Goal: Information Seeking & Learning: Learn about a topic

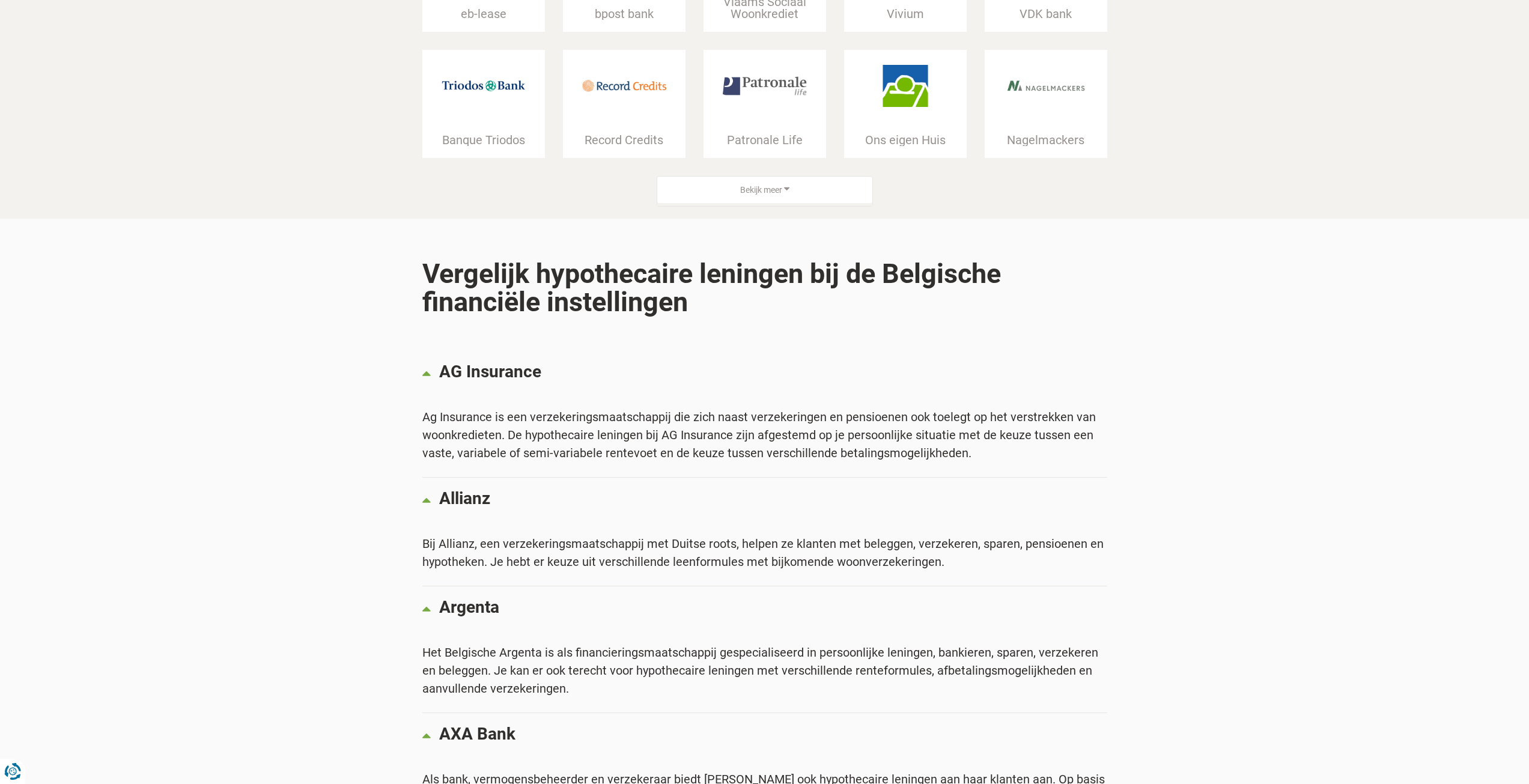
scroll to position [420, 0]
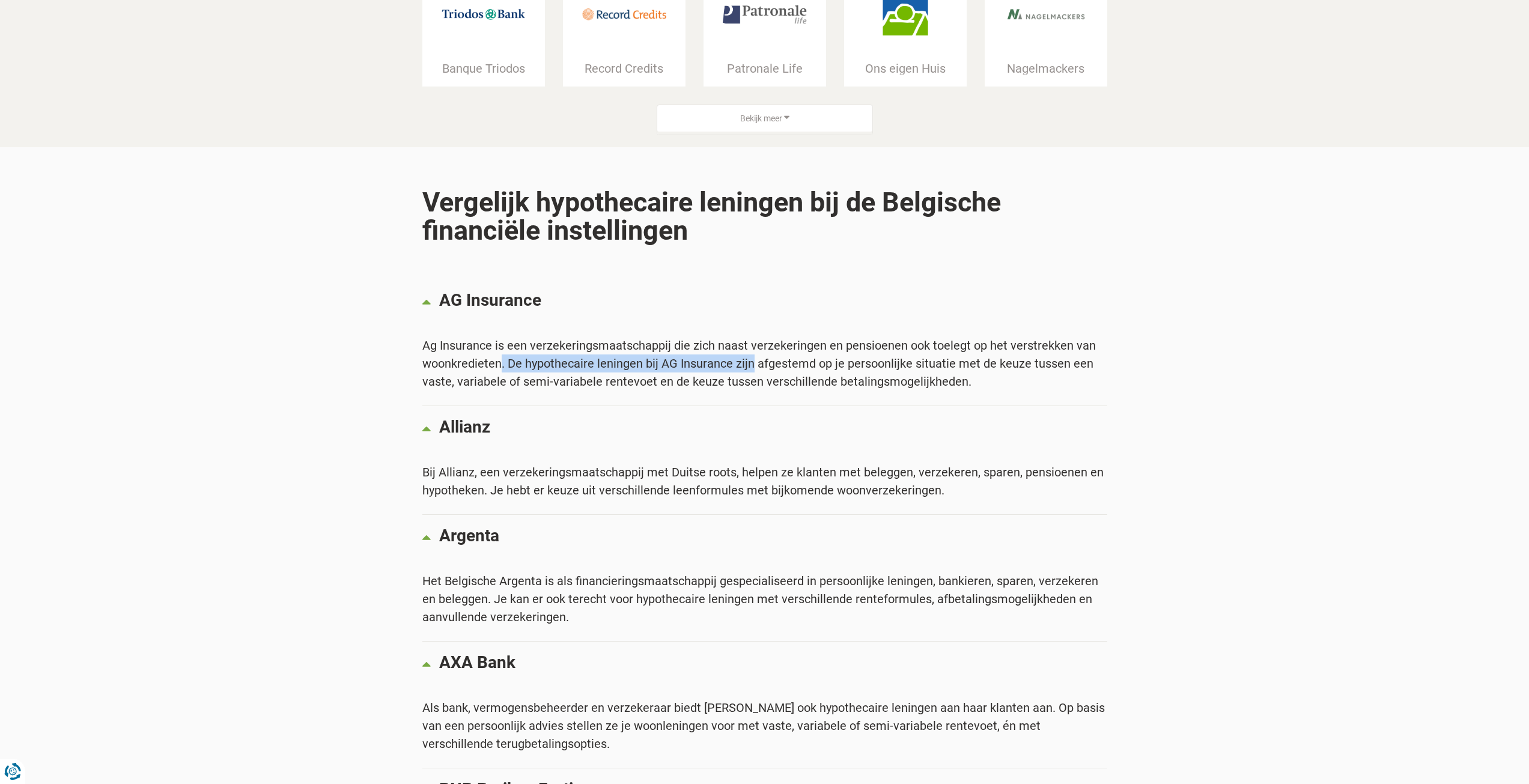
drag, startPoint x: 494, startPoint y: 361, endPoint x: 747, endPoint y: 372, distance: 253.2
click at [747, 371] on div "Ag Insurance is een verzekeringsmaatschappij die zich naast verzekeringen en pe…" at bounding box center [765, 364] width 685 height 54
click at [748, 375] on div "Ag Insurance is een verzekeringsmaatschappij die zich naast verzekeringen en pe…" at bounding box center [765, 364] width 685 height 54
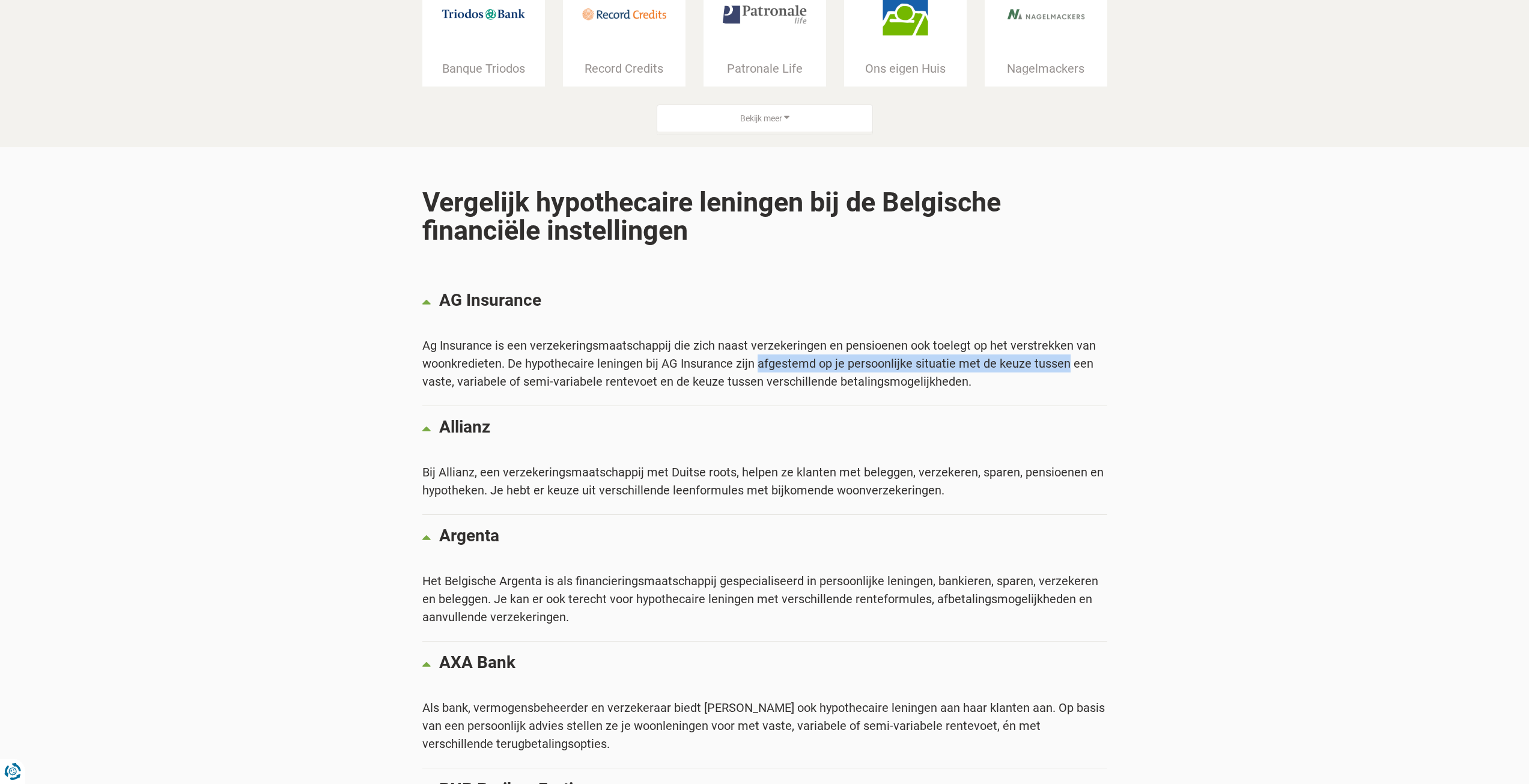
drag, startPoint x: 877, startPoint y: 368, endPoint x: 1066, endPoint y: 367, distance: 189.0
click at [1061, 367] on div "Ag Insurance is een verzekeringsmaatschappij die zich naast verzekeringen en pe…" at bounding box center [765, 364] width 685 height 54
click at [1066, 367] on div "Ag Insurance is een verzekeringsmaatschappij die zich naast verzekeringen en pe…" at bounding box center [765, 364] width 685 height 54
drag, startPoint x: 966, startPoint y: 381, endPoint x: 414, endPoint y: 343, distance: 553.3
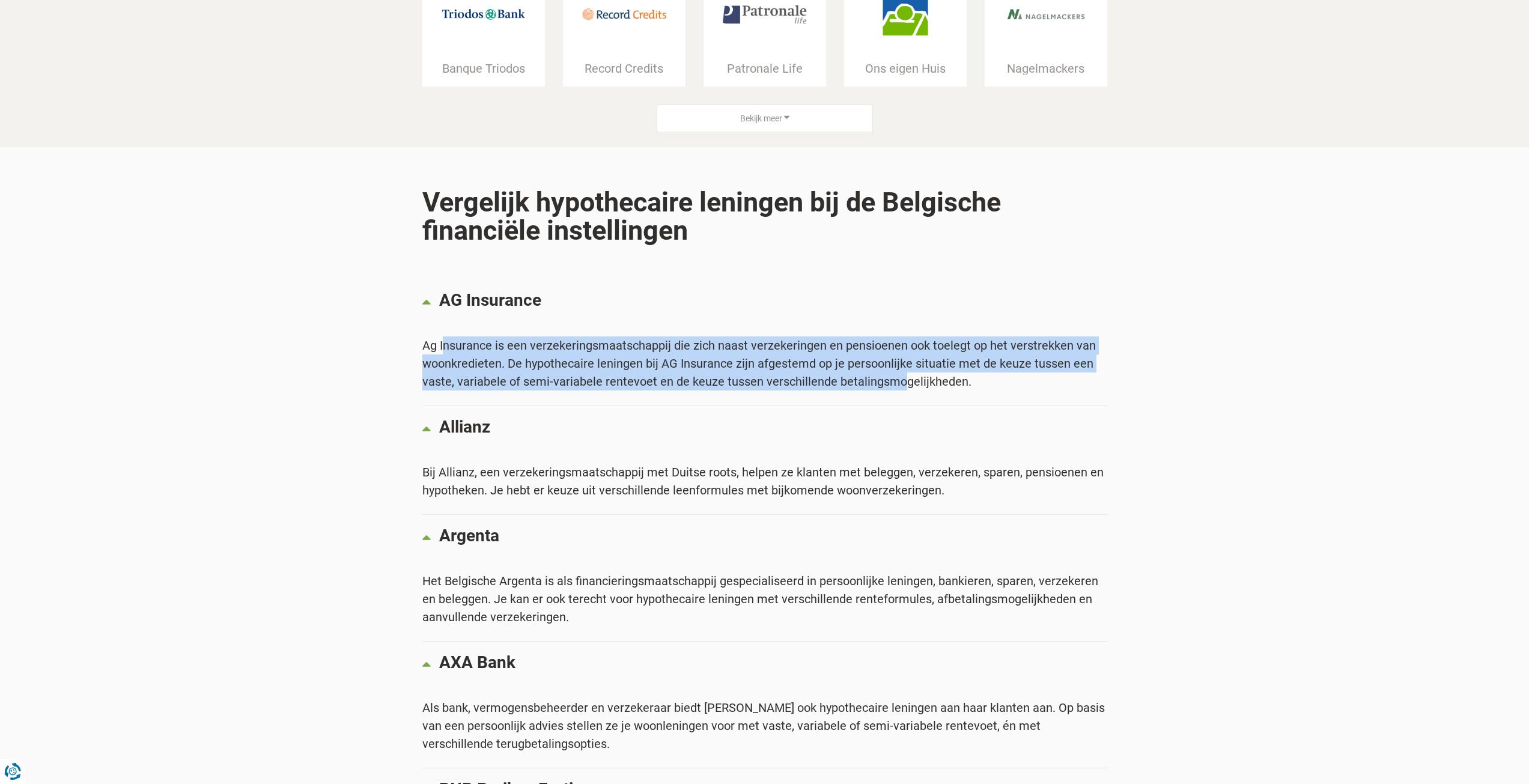
drag, startPoint x: 482, startPoint y: 351, endPoint x: 900, endPoint y: 382, distance: 419.1
click at [895, 382] on div "Ag Insurance is een verzekeringsmaatschappij die zich naast verzekeringen en pe…" at bounding box center [765, 364] width 685 height 54
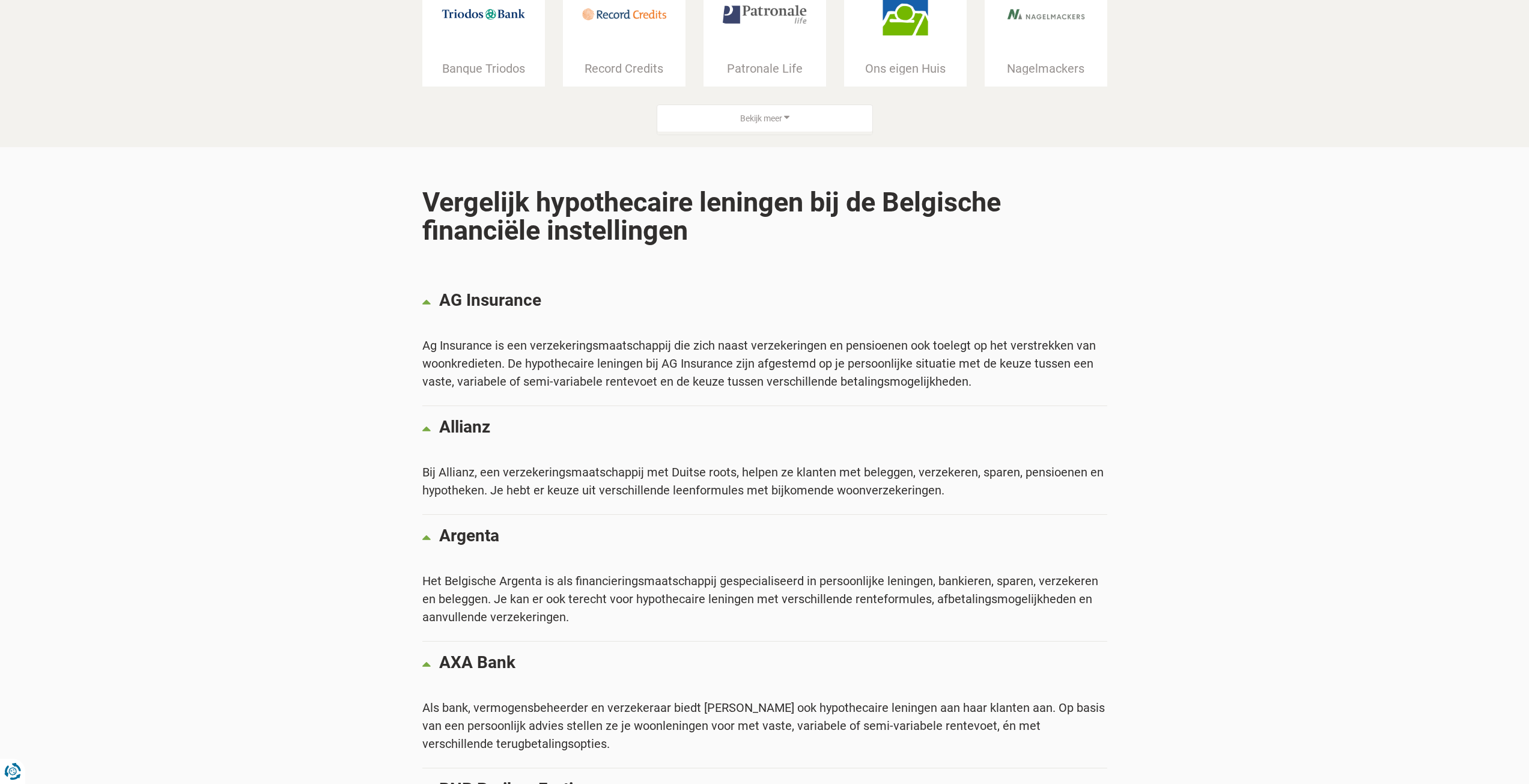
click at [913, 386] on div "Ag Insurance is een verzekeringsmaatschappij die zich naast verzekeringen en pe…" at bounding box center [765, 364] width 685 height 54
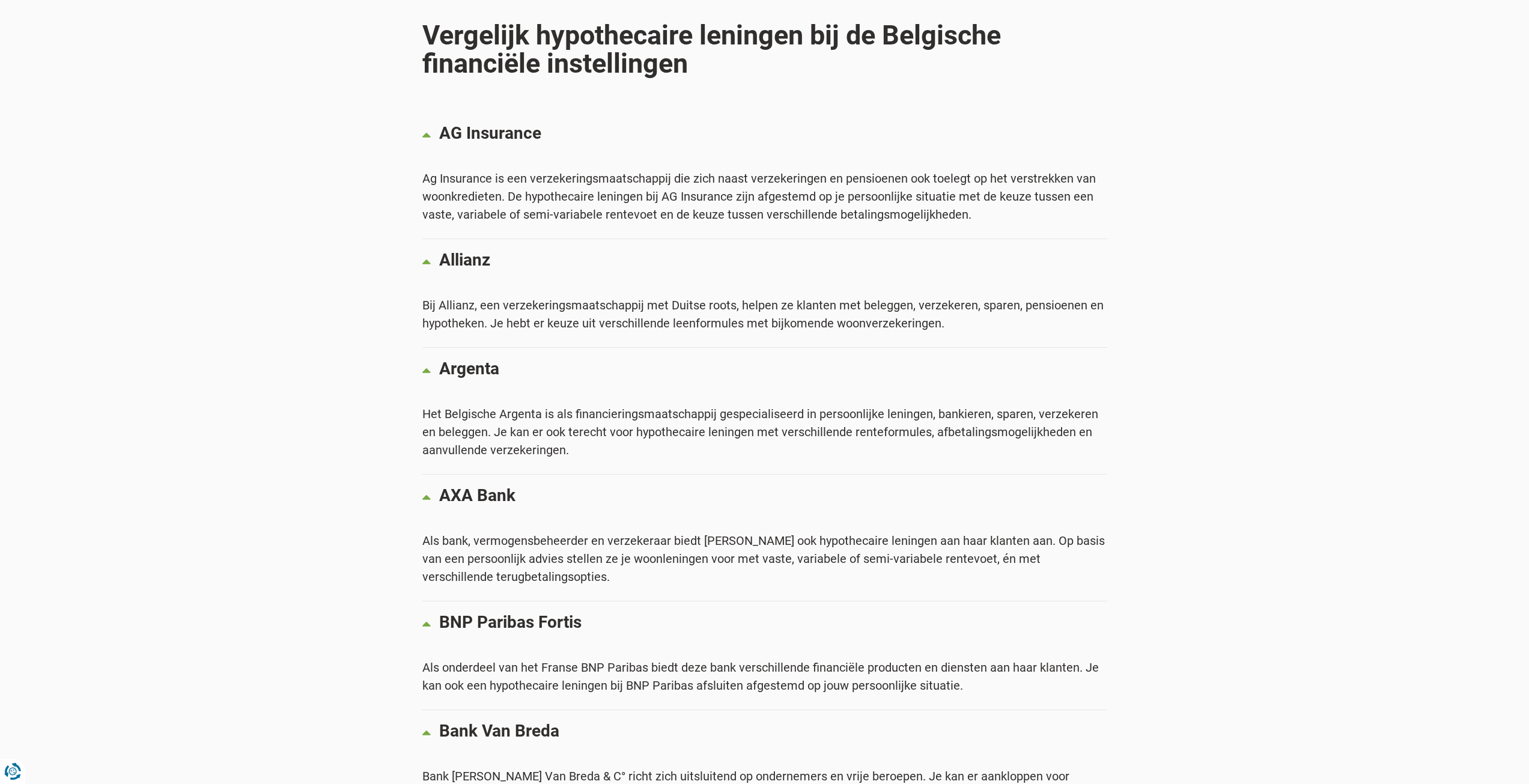
scroll to position [601, 0]
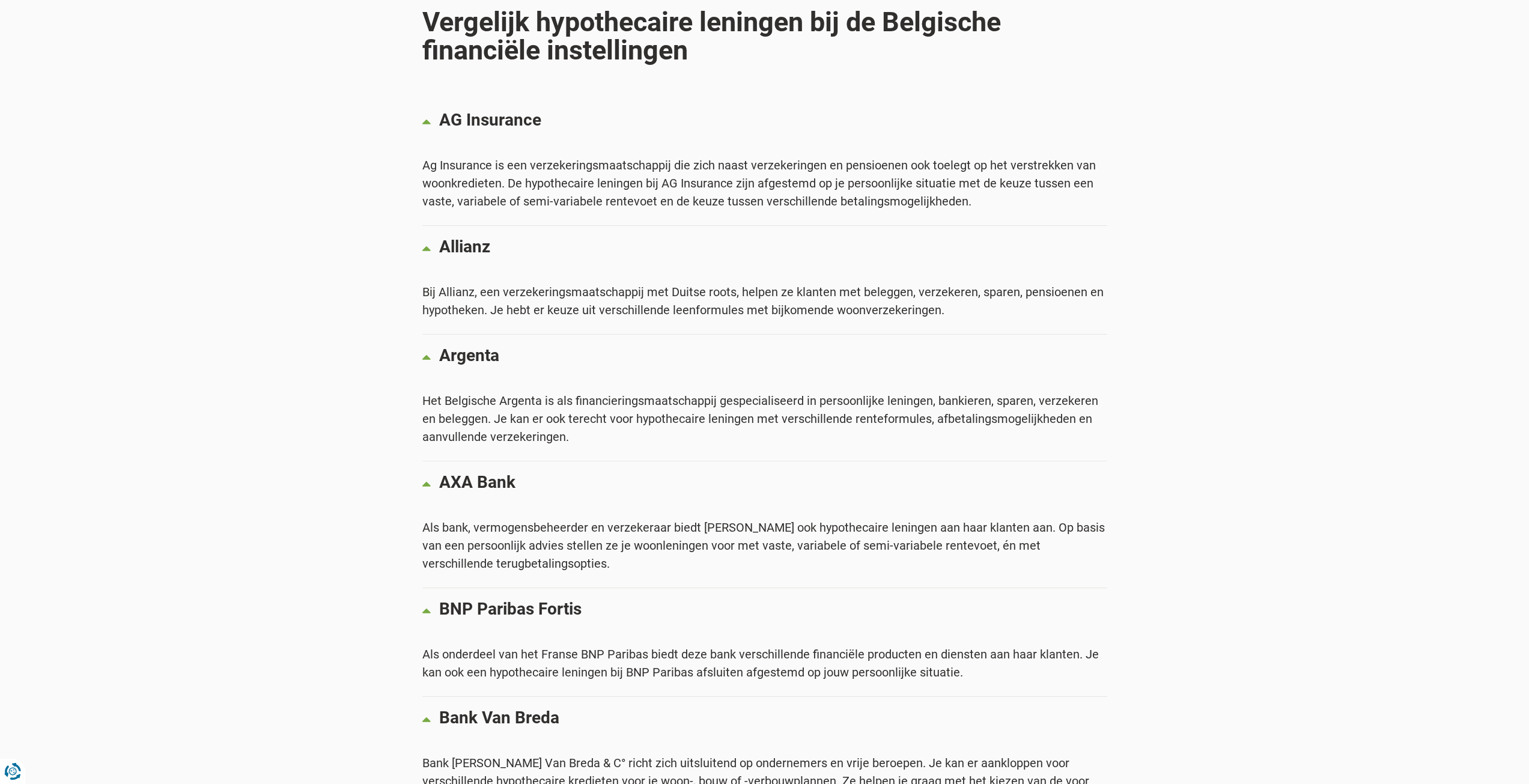
drag, startPoint x: 442, startPoint y: 400, endPoint x: 571, endPoint y: 434, distance: 133.4
click at [570, 434] on div "Het Belgische Argenta is als financieringsmaatschappij gespecialiseerd in perso…" at bounding box center [765, 418] width 685 height 54
click at [571, 435] on div "Het Belgische Argenta is als financieringsmaatschappij gespecialiseerd in perso…" at bounding box center [765, 418] width 685 height 54
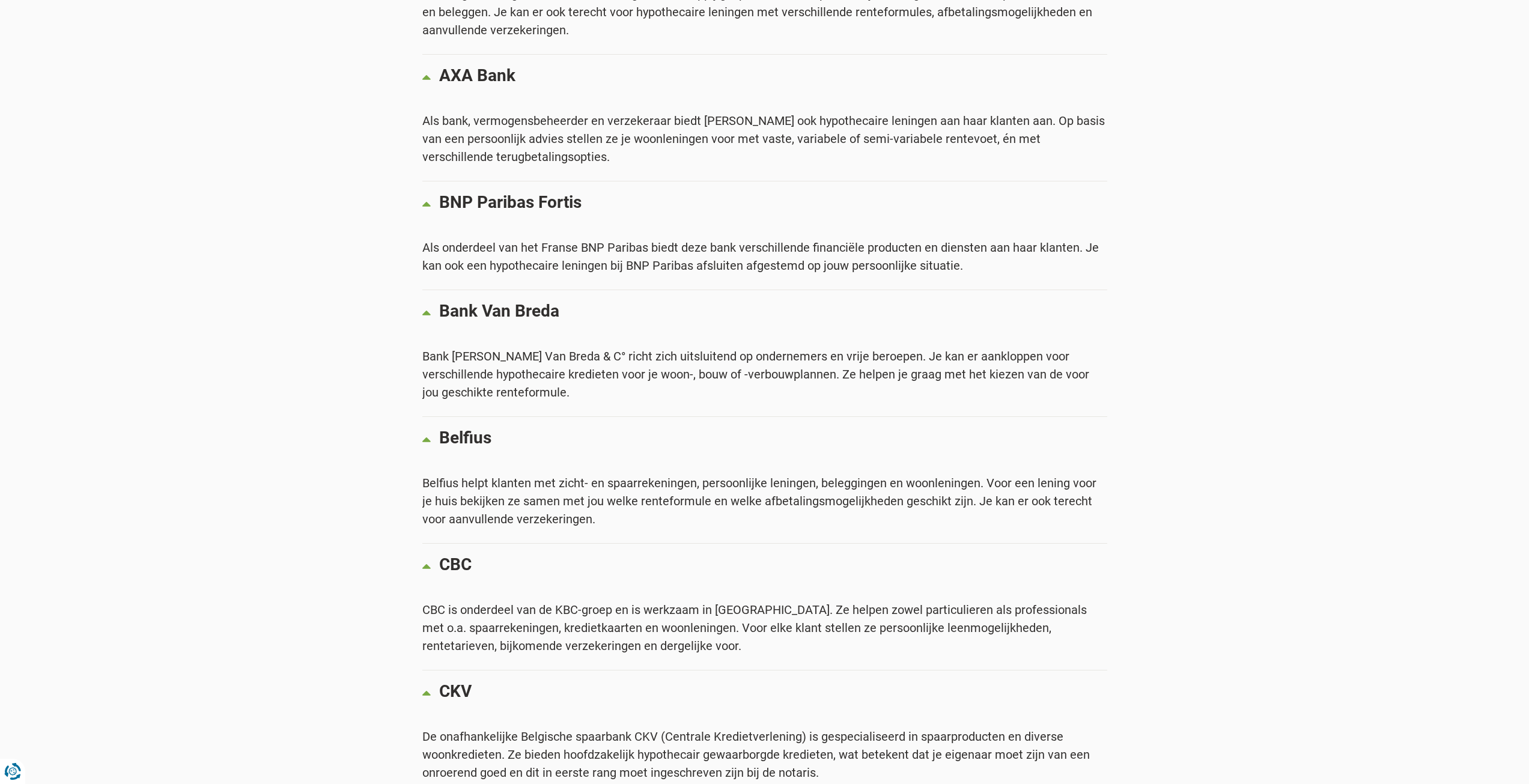
scroll to position [1021, 0]
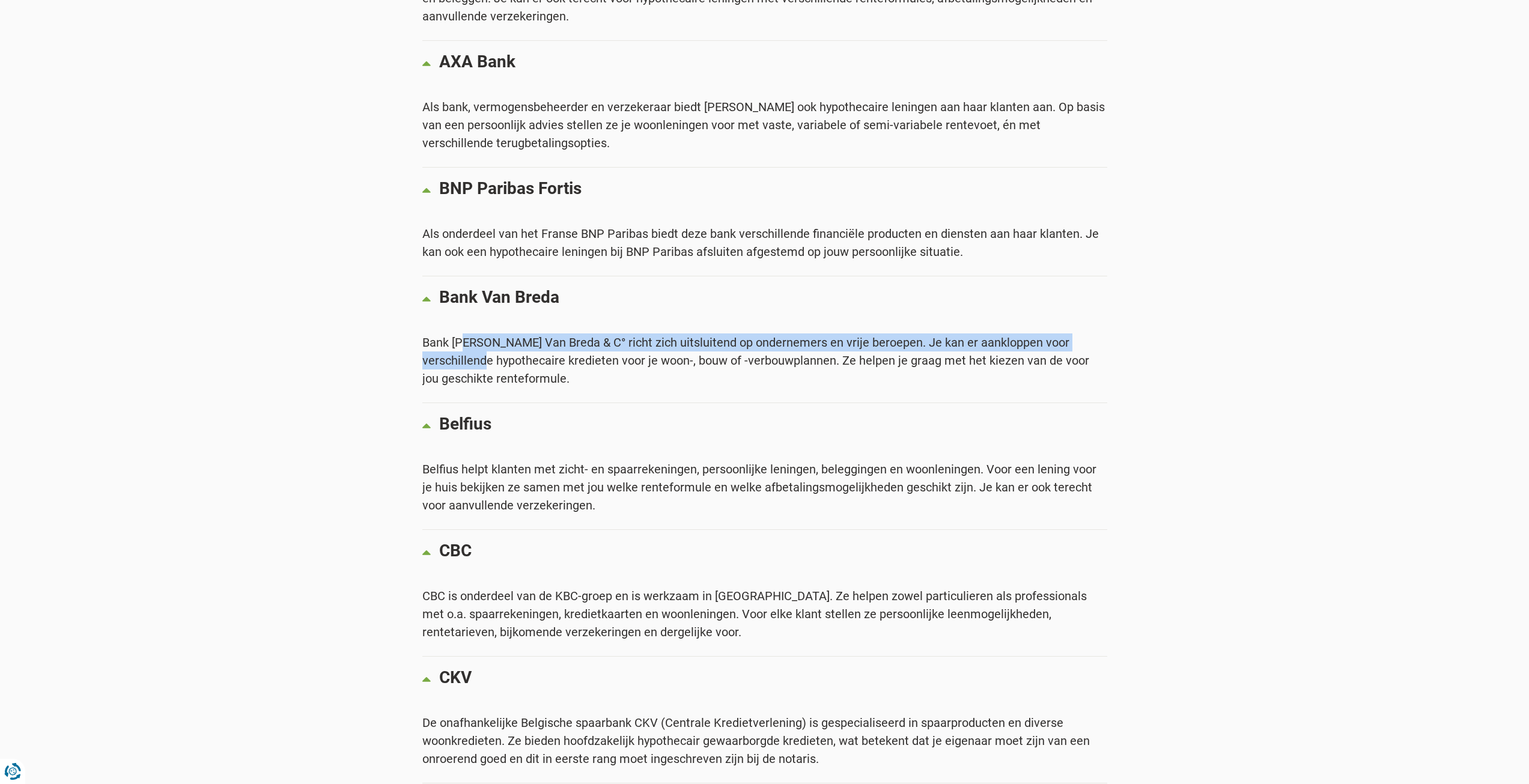
click at [473, 361] on div "Bank [PERSON_NAME] Van Breda & C° richt zich uitsluitend op ondernemers en vrij…" at bounding box center [765, 360] width 685 height 54
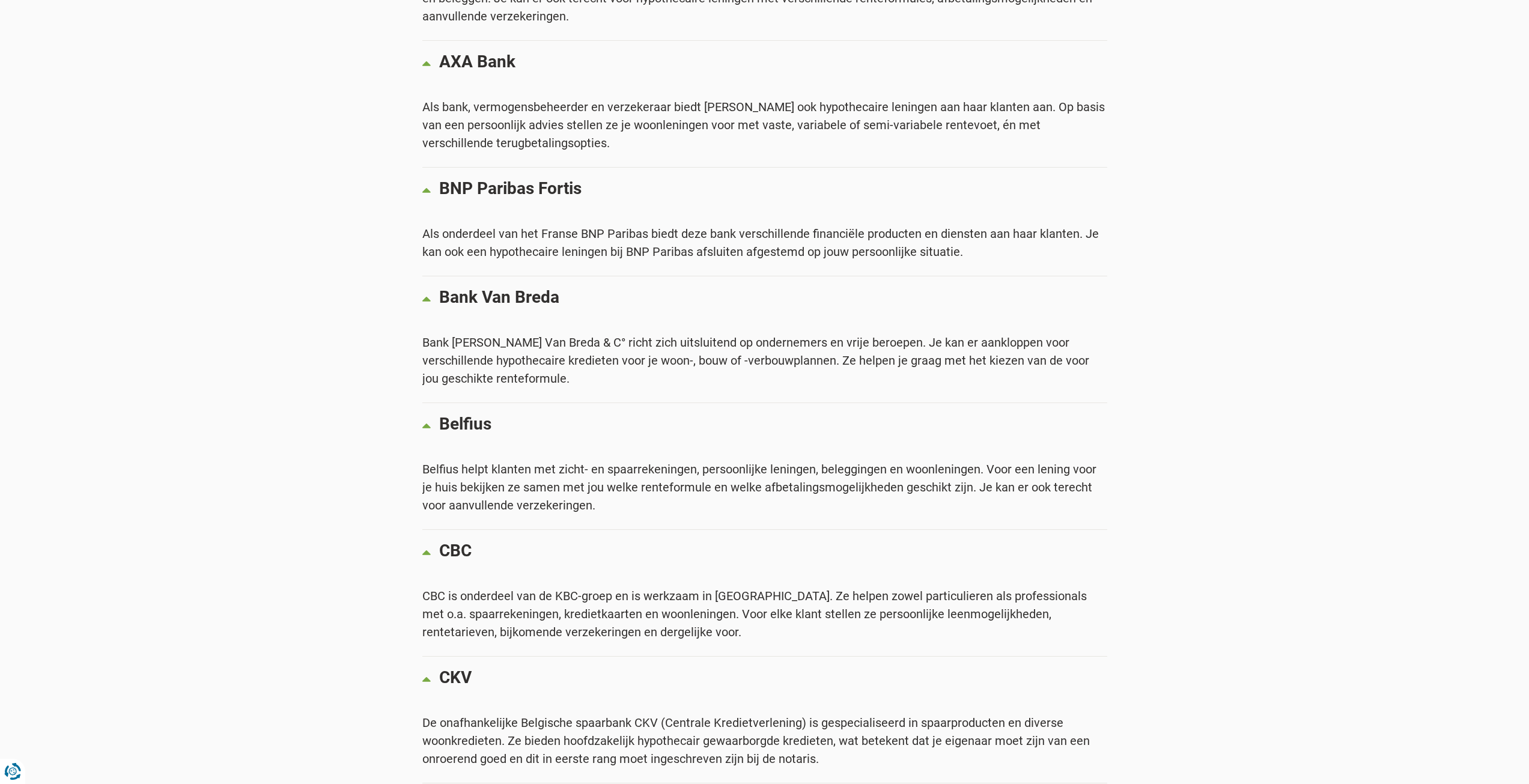
click at [477, 374] on div "Bank [PERSON_NAME] Van Breda & C° richt zich uitsluitend op ondernemers en vrij…" at bounding box center [765, 360] width 685 height 54
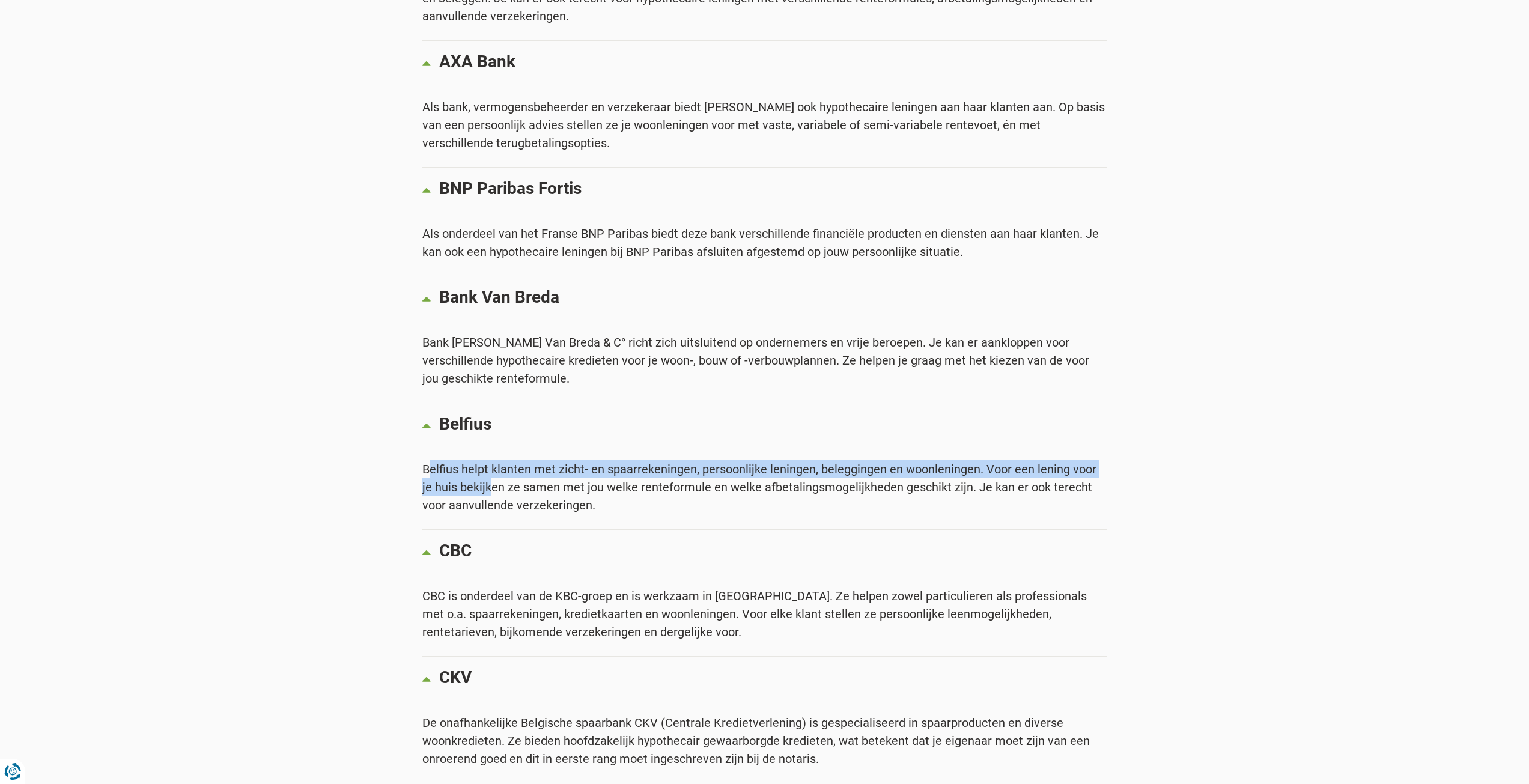
drag, startPoint x: 455, startPoint y: 476, endPoint x: 504, endPoint y: 489, distance: 50.7
click at [500, 488] on div "Belfius helpt klanten met zicht- en spaarrekeningen, persoonlijke leningen, bel…" at bounding box center [765, 487] width 685 height 54
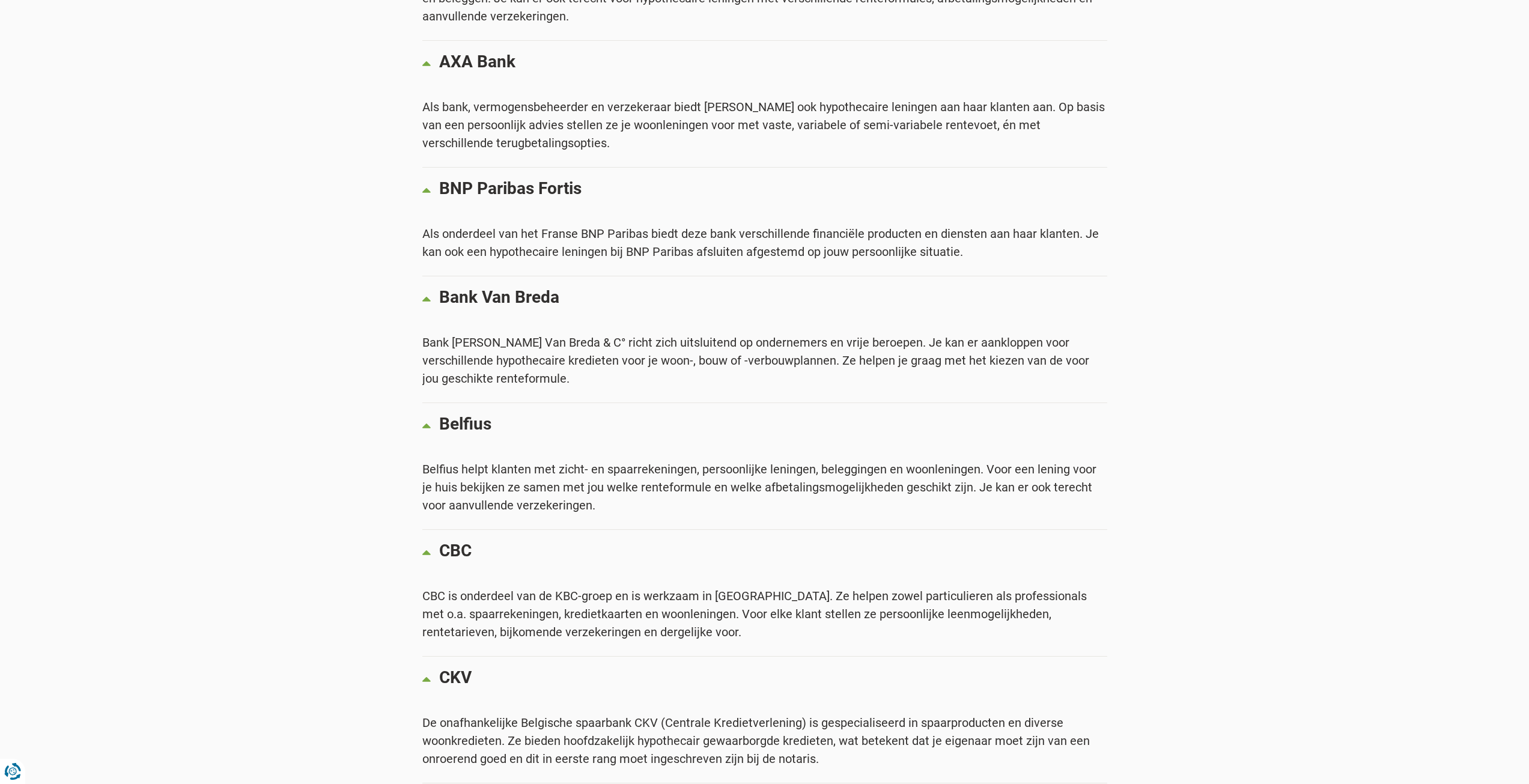
click at [508, 491] on div "Belfius helpt klanten met zicht- en spaarrekeningen, persoonlijke leningen, bel…" at bounding box center [765, 487] width 685 height 54
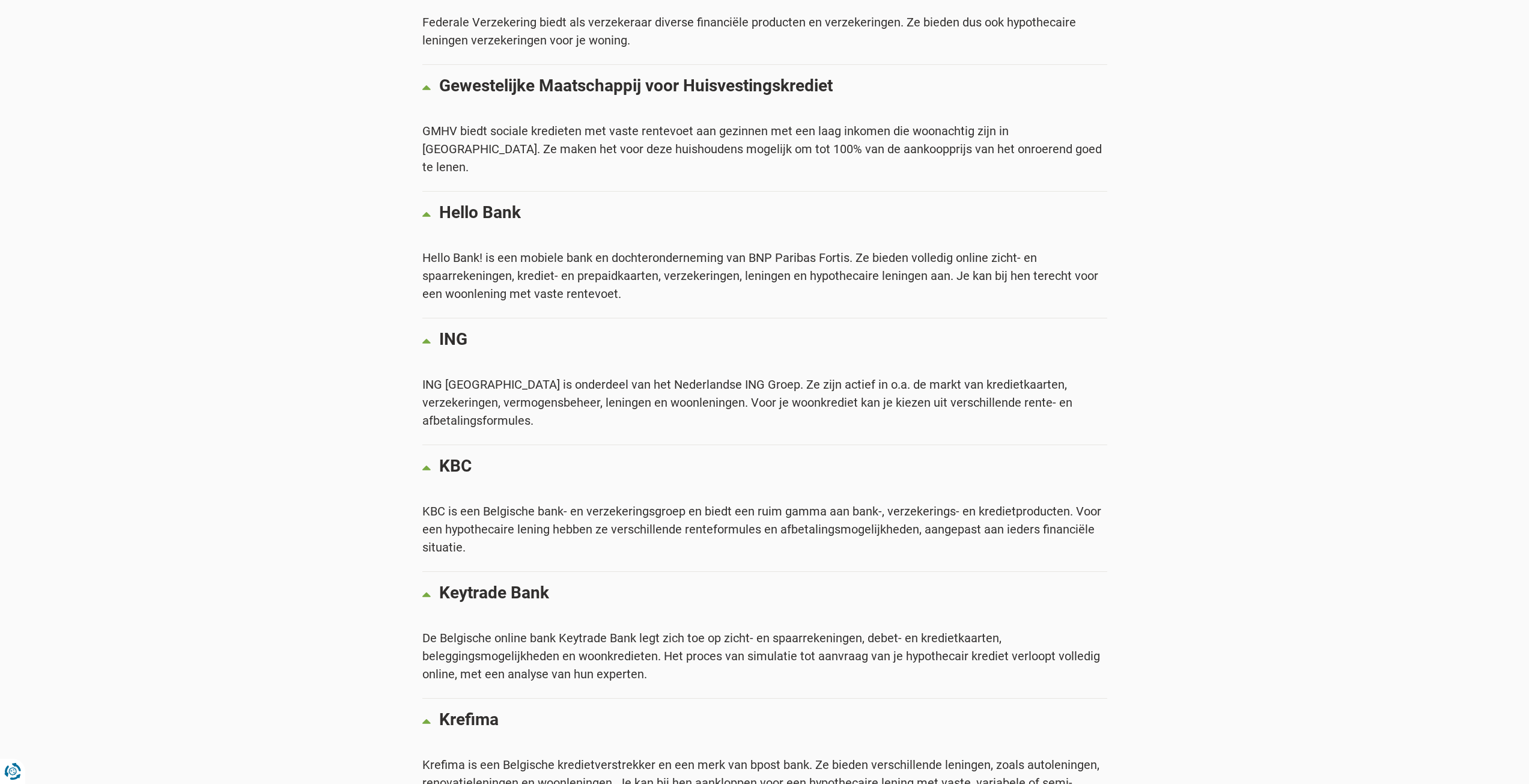
scroll to position [2703, 0]
drag, startPoint x: 446, startPoint y: 468, endPoint x: 470, endPoint y: 511, distance: 49.2
click at [471, 511] on div "KBC KBC is een Belgische bank- en verzekeringsgroep en biedt een ruim gamma aan…" at bounding box center [765, 506] width 685 height 127
click at [468, 511] on div "KBC is een Belgische bank- en verzekeringsgroep en biedt een ruim gamma aan ban…" at bounding box center [765, 526] width 685 height 54
click at [460, 501] on div "KBC is een Belgische bank- en verzekeringsgroep en biedt een ruim gamma aan ban…" at bounding box center [765, 526] width 685 height 54
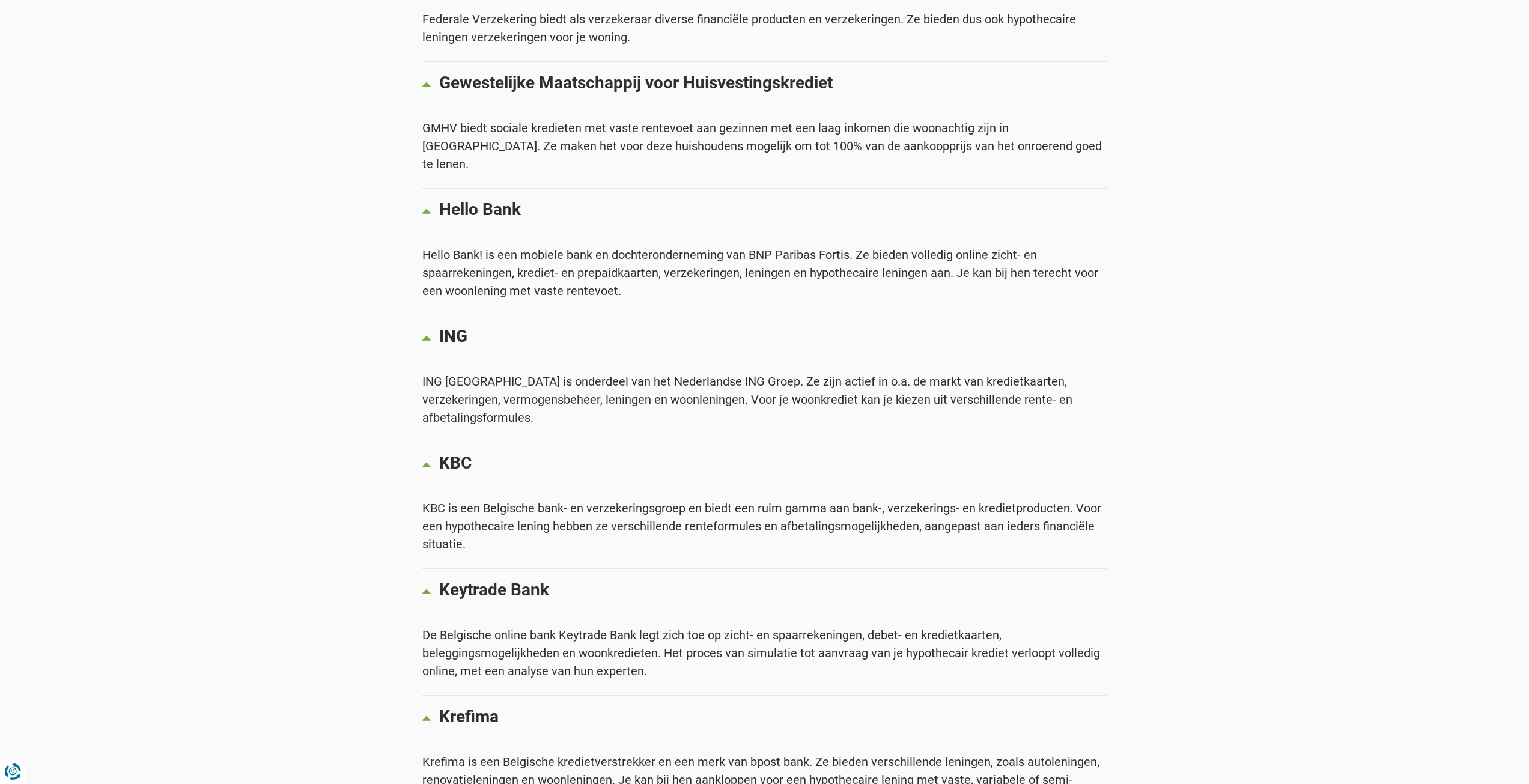
drag, startPoint x: 466, startPoint y: 503, endPoint x: 424, endPoint y: 468, distance: 54.7
click at [424, 499] on div "KBC is een Belgische bank- en verzekeringsgroep en biedt een ruim gamma aan ban…" at bounding box center [765, 526] width 685 height 54
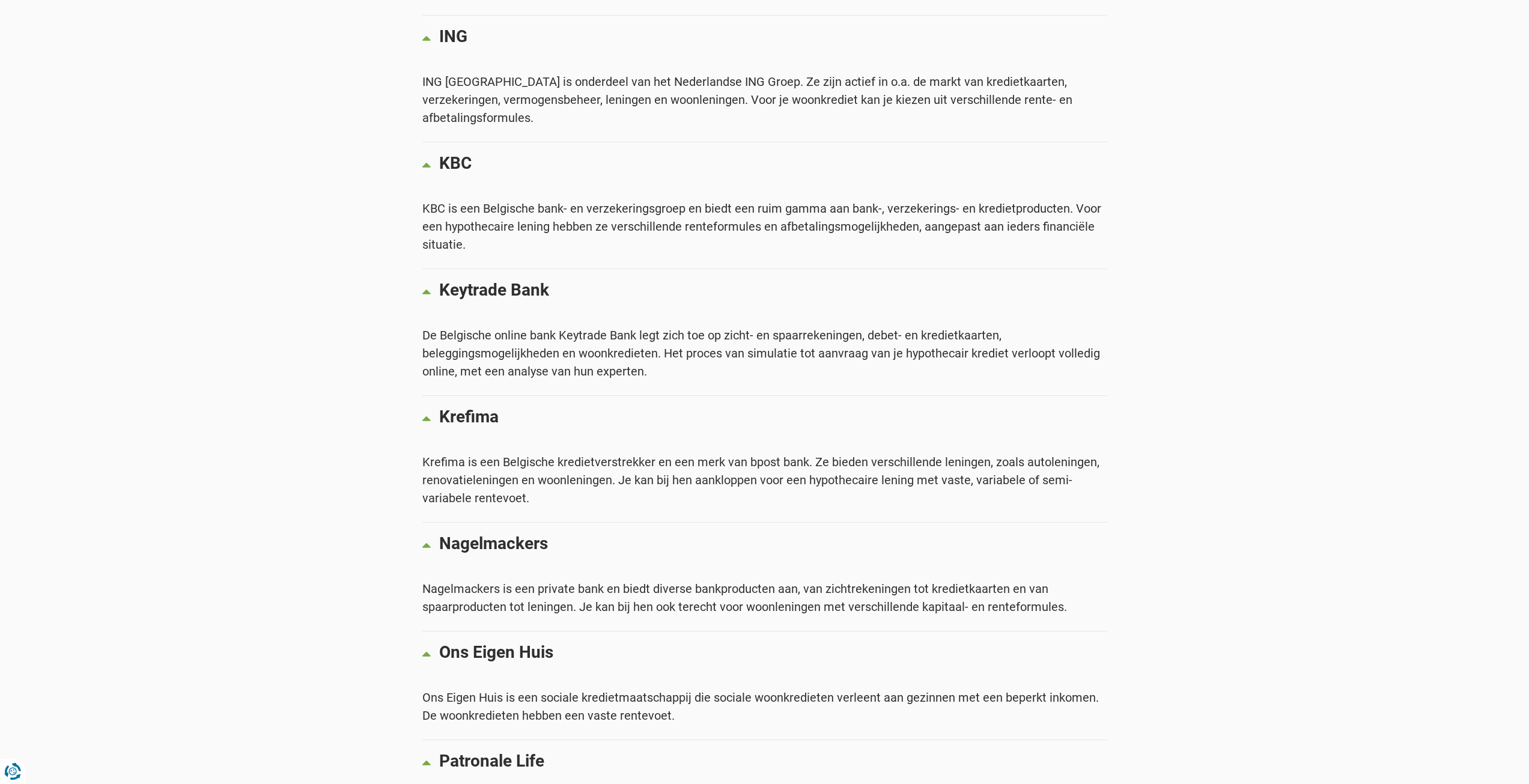
scroll to position [3003, 0]
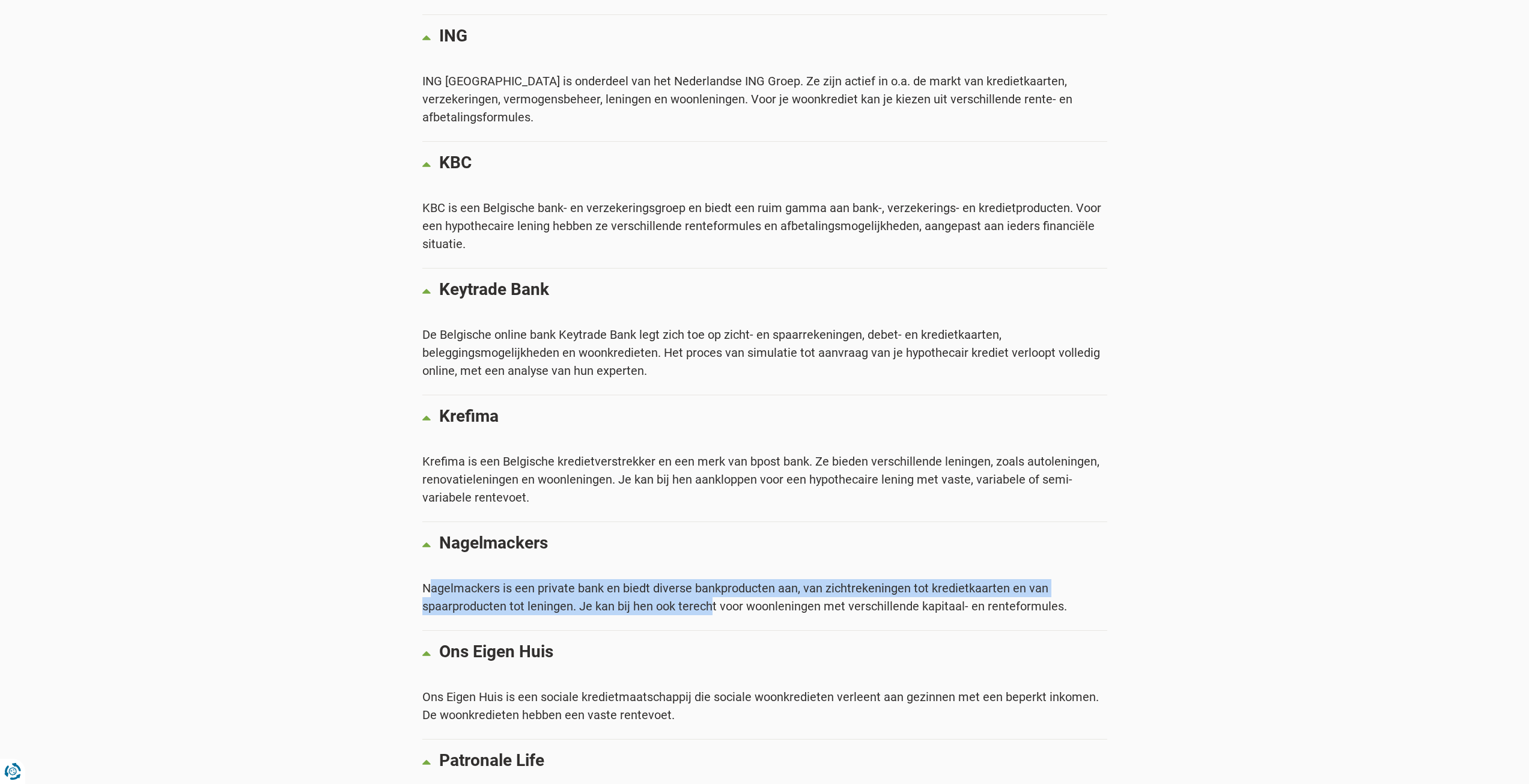
drag, startPoint x: 444, startPoint y: 552, endPoint x: 717, endPoint y: 564, distance: 273.3
click at [711, 579] on div "Nagelmackers is een private bank en biedt diverse bankproducten aan, van zichtr…" at bounding box center [765, 597] width 685 height 36
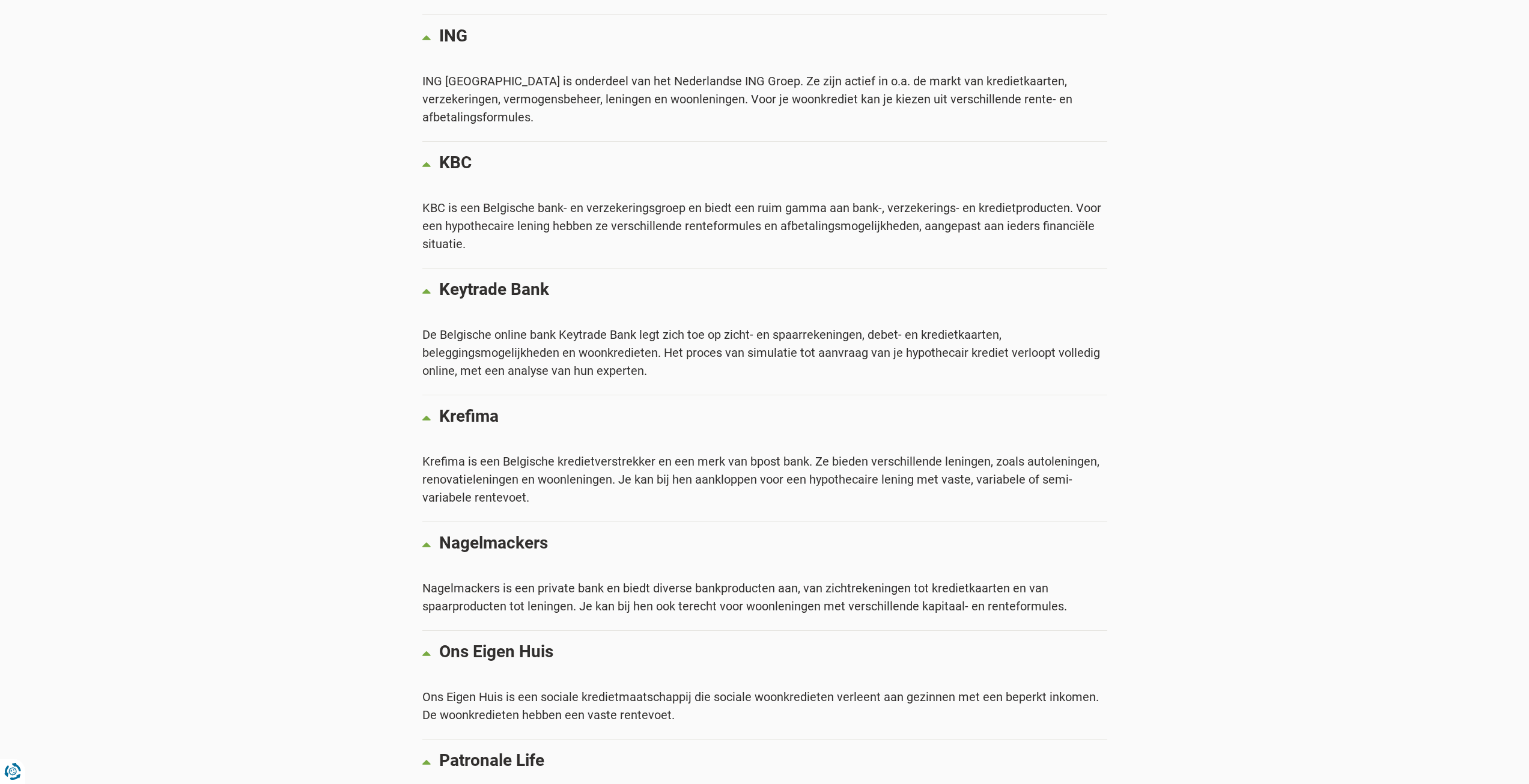
click at [716, 579] on div "Nagelmackers is een private bank en biedt diverse bankproducten aan, van zichtr…" at bounding box center [765, 597] width 685 height 36
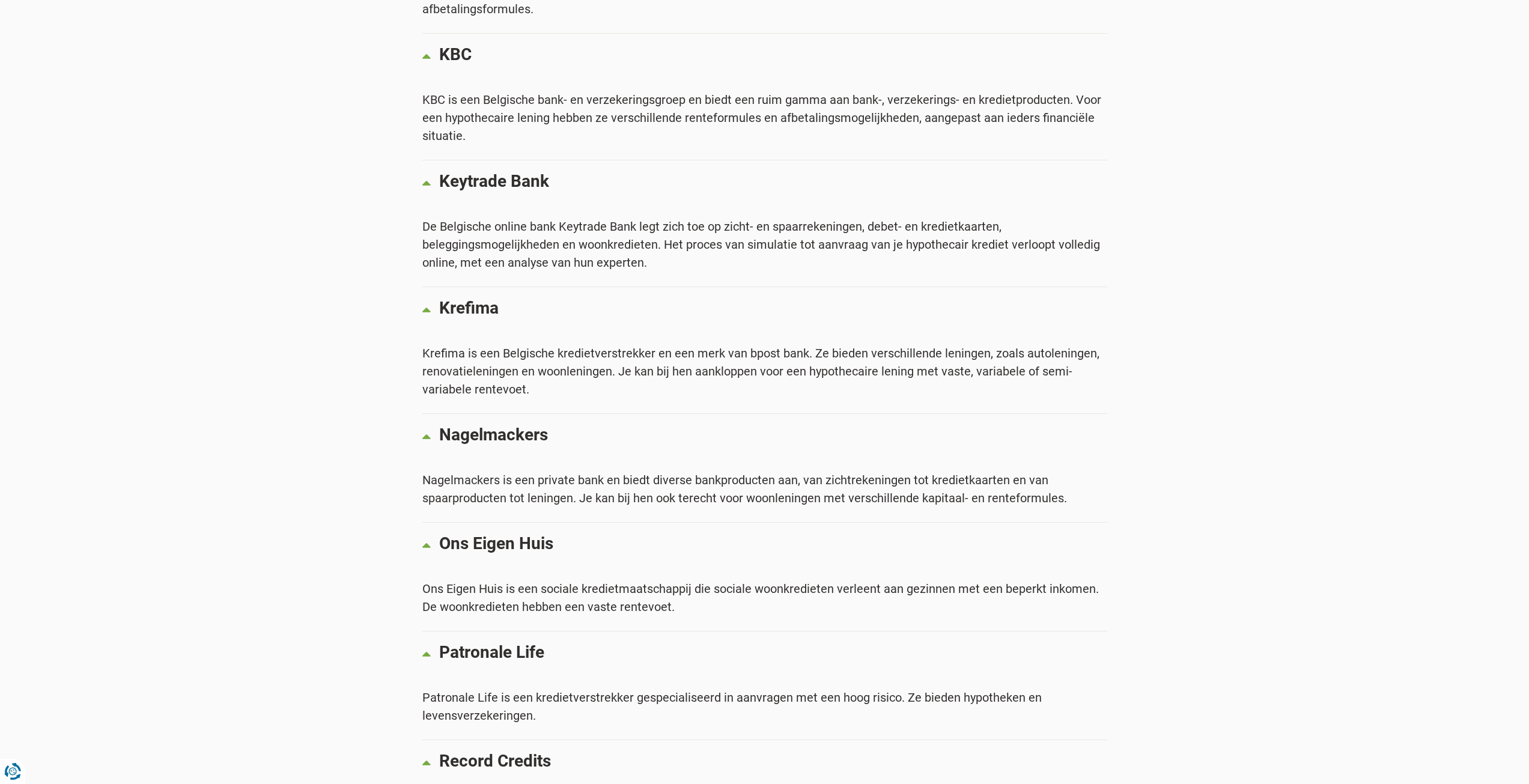
scroll to position [3123, 0]
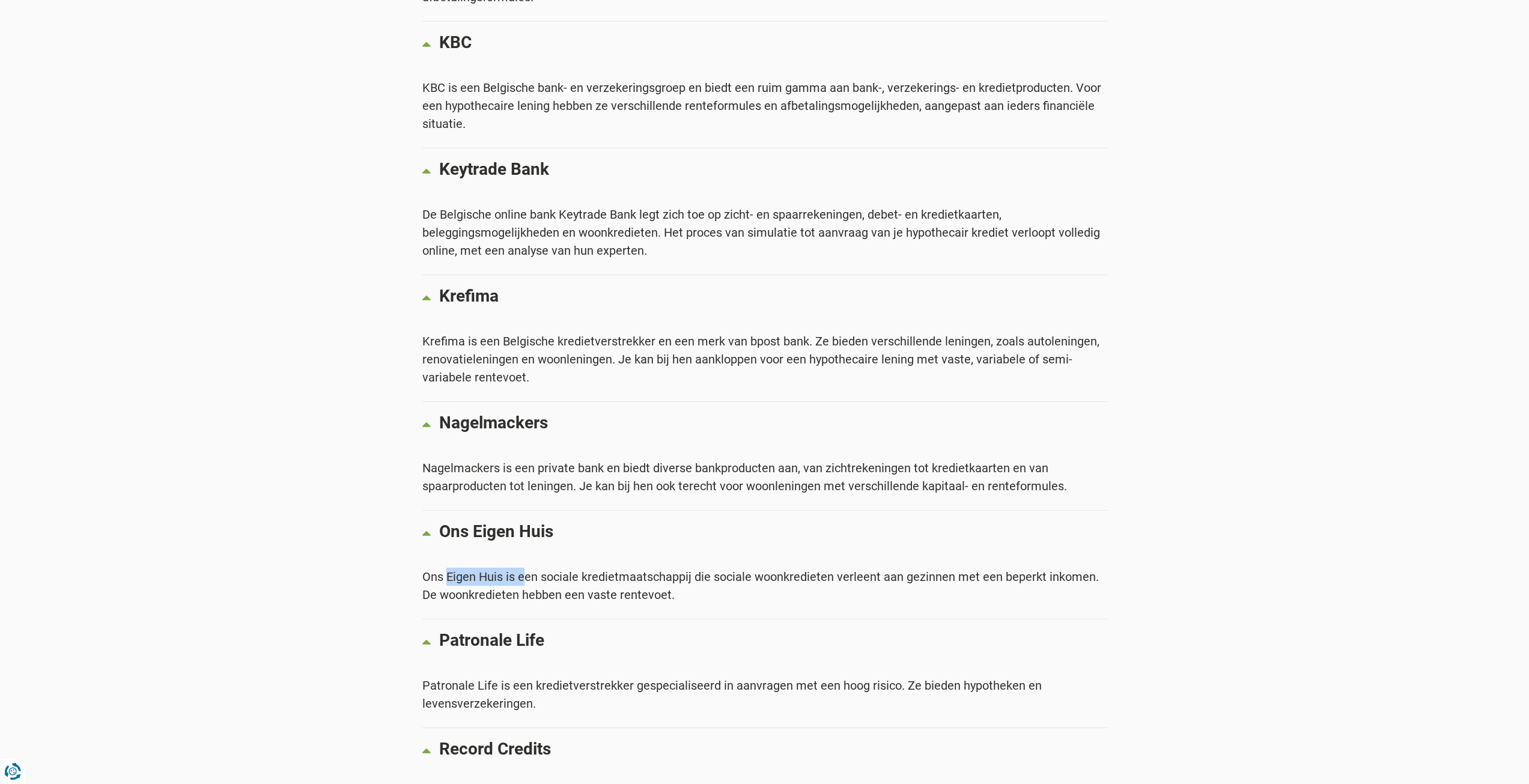
drag, startPoint x: 518, startPoint y: 550, endPoint x: 534, endPoint y: 552, distance: 16.1
click at [530, 568] on div "Ons Eigen Huis is een sociale kredietmaatschappij die sociale woonkredieten ver…" at bounding box center [765, 586] width 685 height 36
drag, startPoint x: 537, startPoint y: 552, endPoint x: 623, endPoint y: 557, distance: 86.1
click at [540, 568] on div "Ons Eigen Huis is een sociale kredietmaatschappij die sociale woonkredieten ver…" at bounding box center [765, 586] width 685 height 36
click at [670, 568] on div "Ons Eigen Huis is een sociale kredietmaatschappij die sociale woonkredieten ver…" at bounding box center [765, 586] width 685 height 36
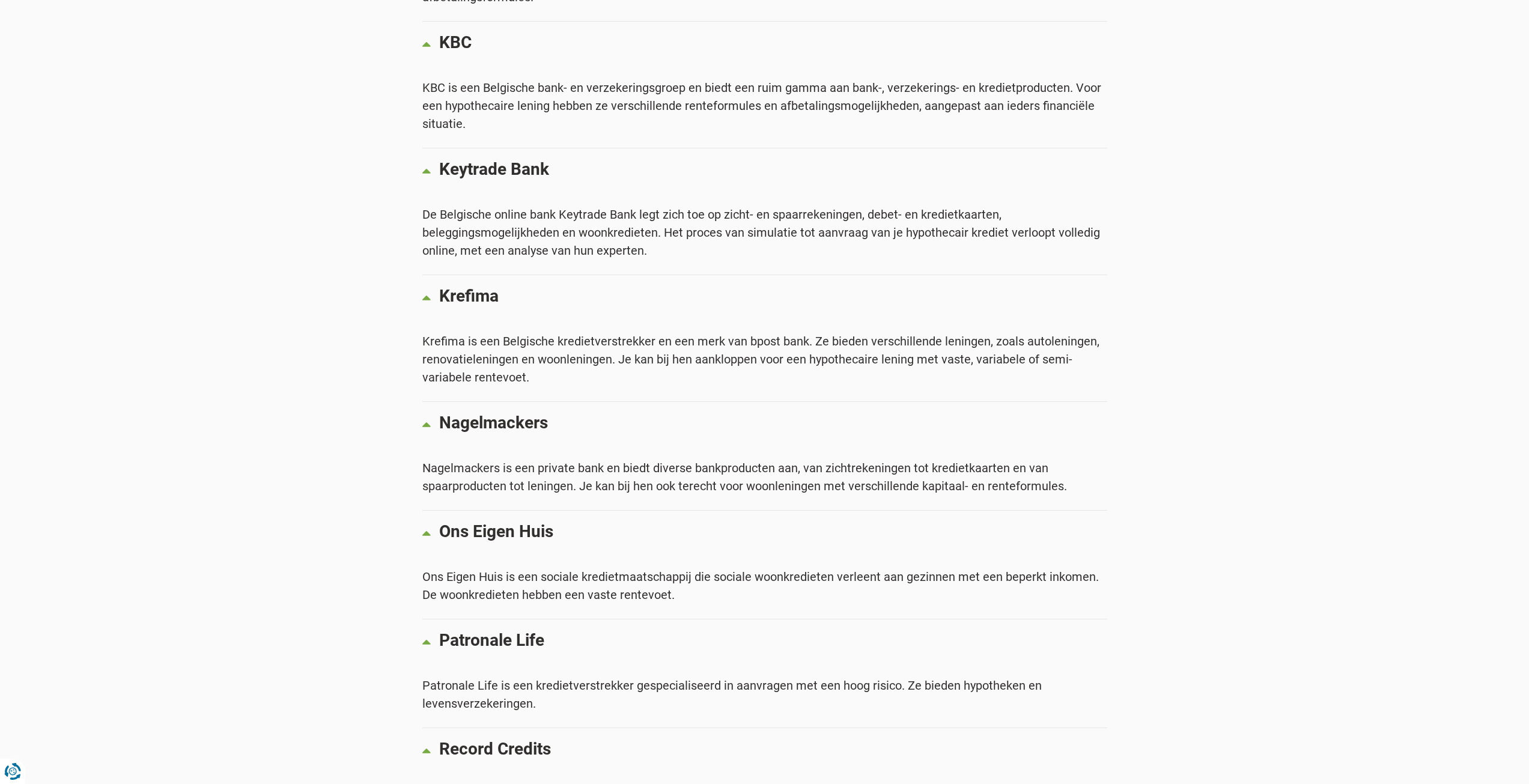
drag, startPoint x: 575, startPoint y: 553, endPoint x: 499, endPoint y: 546, distance: 76.3
click at [503, 568] on div "Ons Eigen Huis is een sociale kredietmaatschappij die sociale woonkredieten ver…" at bounding box center [765, 586] width 685 height 36
click at [497, 568] on div "Ons Eigen Huis is een sociale kredietmaatschappij die sociale woonkredieten ver…" at bounding box center [765, 586] width 685 height 36
